Goal: Task Accomplishment & Management: Complete application form

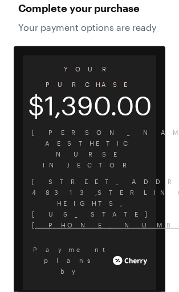
scroll to position [945, 0]
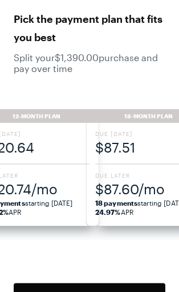
scroll to position [47, 0]
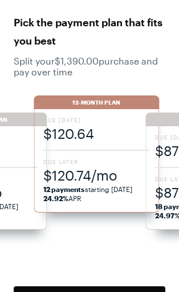
click at [97, 179] on span "$120.74/mo" at bounding box center [96, 175] width 106 height 19
click at [89, 120] on span "Due [DATE]" at bounding box center [96, 120] width 106 height 8
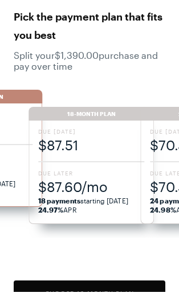
scroll to position [52, 0]
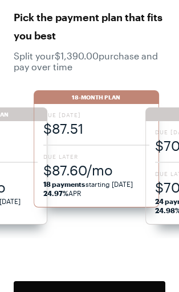
click at [87, 291] on button "Choose 18 -Month Plan" at bounding box center [90, 294] width 152 height 26
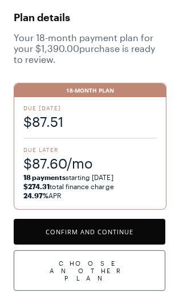
scroll to position [22, 0]
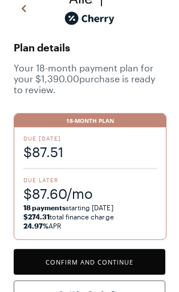
click at [100, 261] on button "Confirm and Continue" at bounding box center [90, 262] width 152 height 26
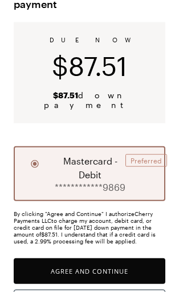
scroll to position [78, 0]
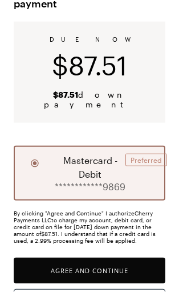
click at [97, 274] on button "Agree and Continue" at bounding box center [90, 271] width 152 height 26
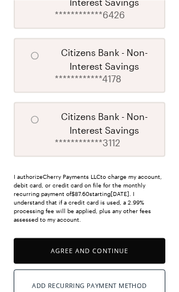
scroll to position [634, 0]
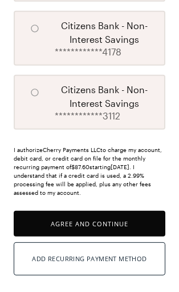
click at [105, 237] on button "Agree and Continue" at bounding box center [90, 224] width 152 height 26
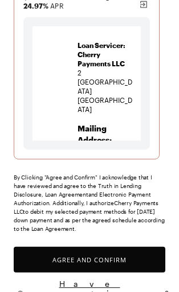
scroll to position [284, 0]
click at [101, 254] on button "Agree and Confirm" at bounding box center [90, 260] width 152 height 26
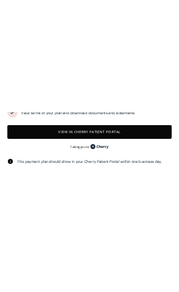
scroll to position [86, 0]
